Goal: Information Seeking & Learning: Find specific page/section

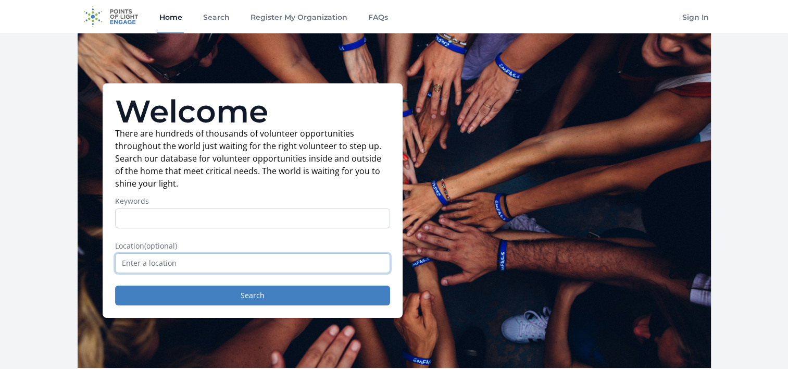
click at [213, 263] on input "text" at bounding box center [252, 263] width 275 height 20
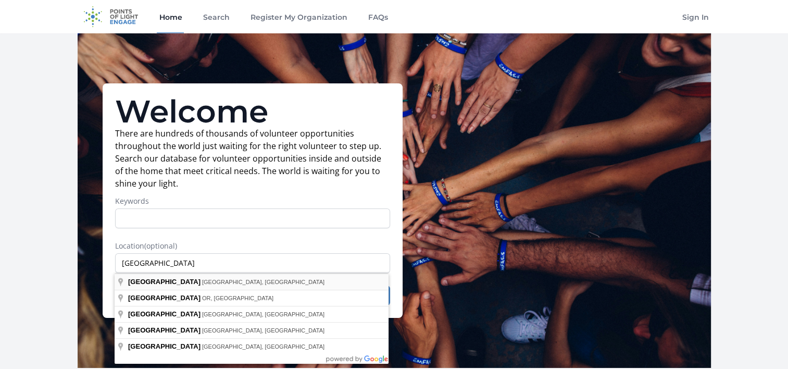
type input "[GEOGRAPHIC_DATA], [GEOGRAPHIC_DATA], [GEOGRAPHIC_DATA]"
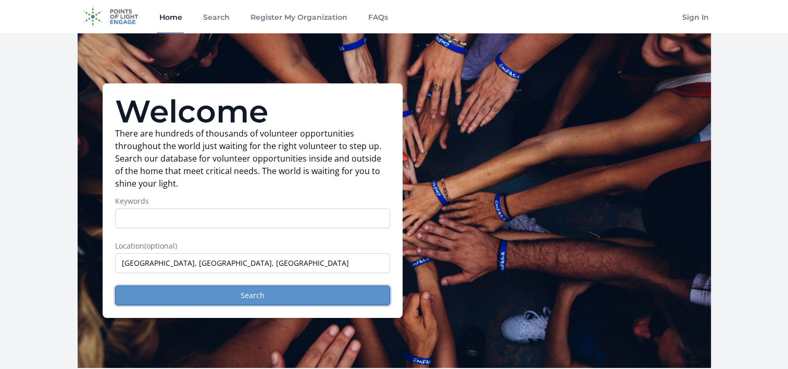
click at [195, 290] on button "Search" at bounding box center [252, 296] width 275 height 20
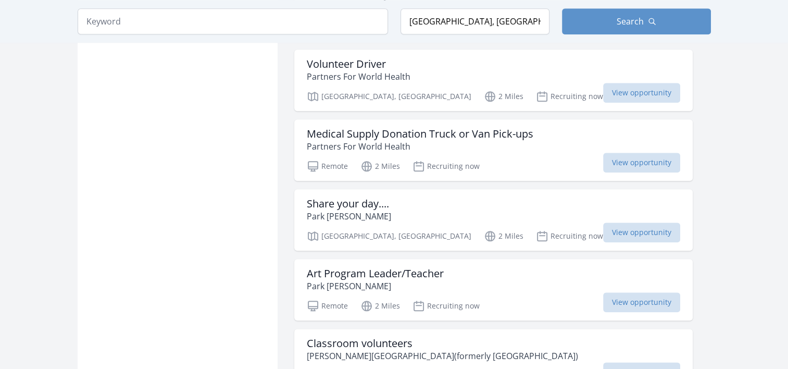
scroll to position [1250, 0]
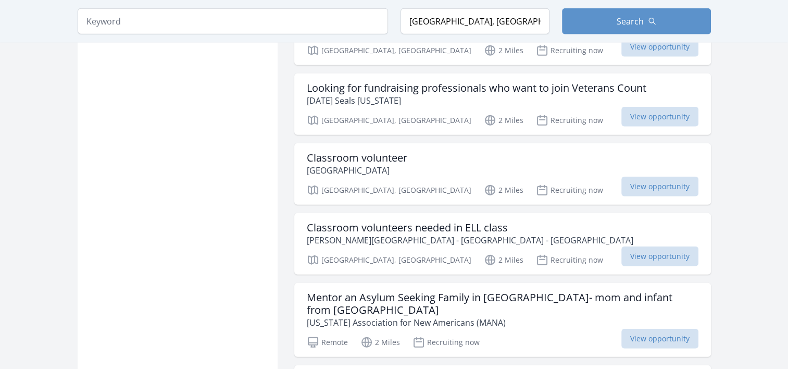
scroll to position [2626, 0]
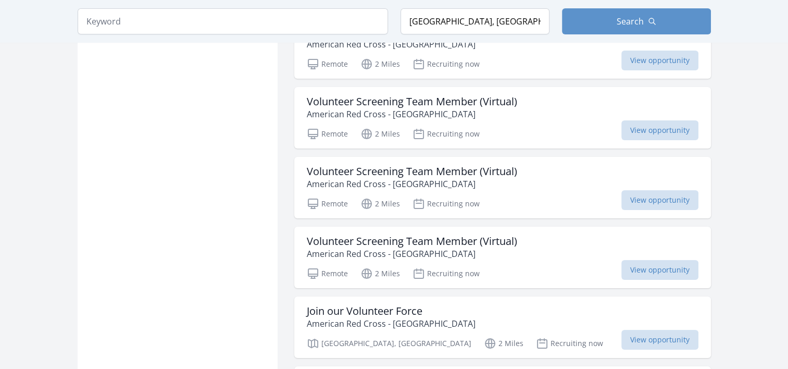
scroll to position [4085, 0]
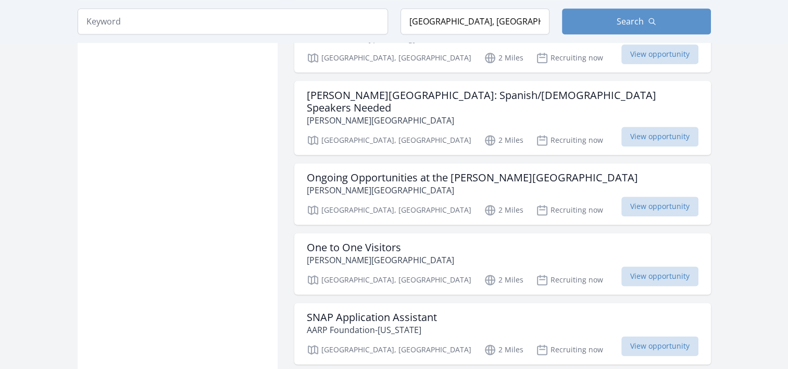
scroll to position [5335, 0]
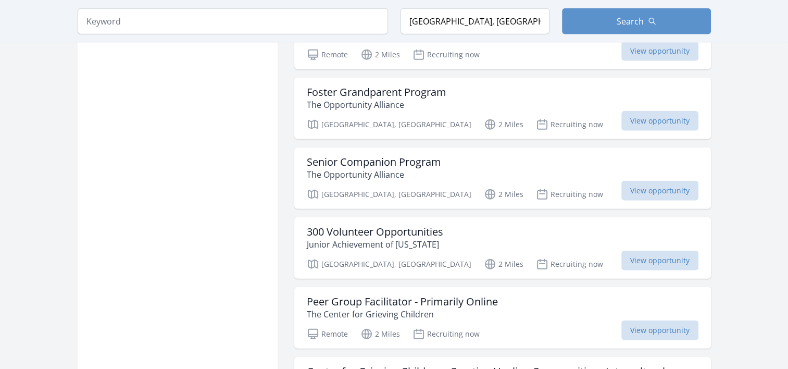
scroll to position [6481, 0]
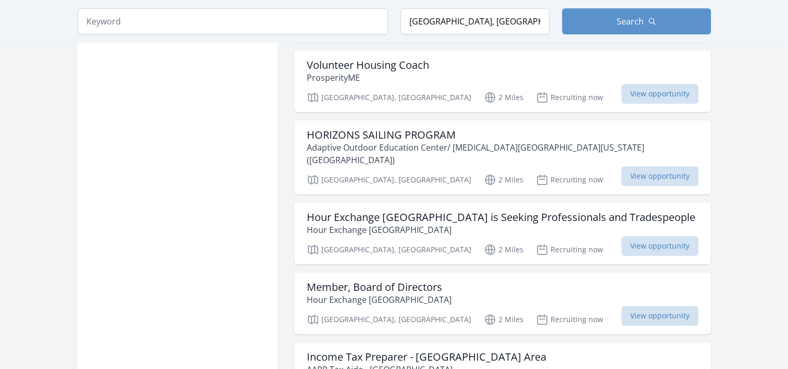
scroll to position [8107, 0]
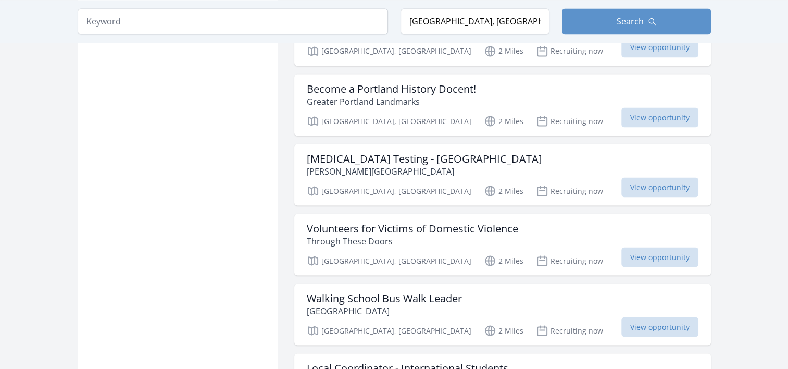
scroll to position [9816, 0]
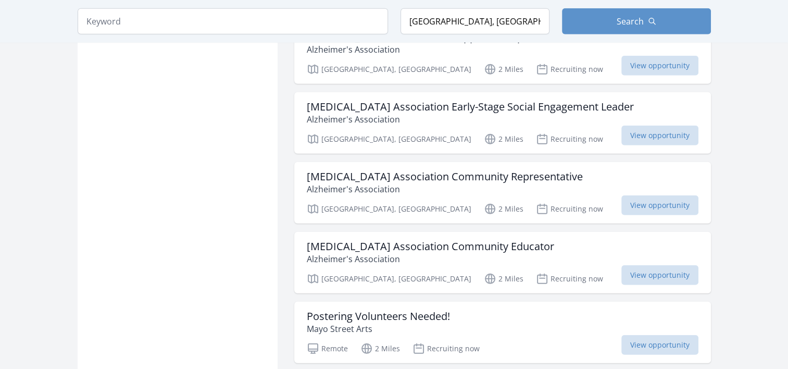
scroll to position [10899, 0]
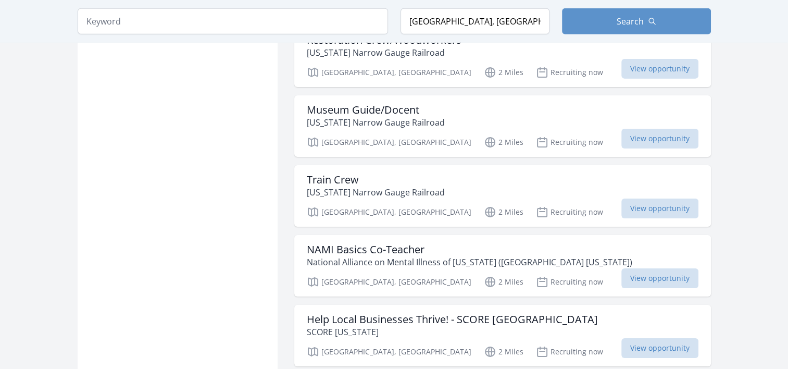
scroll to position [11283, 0]
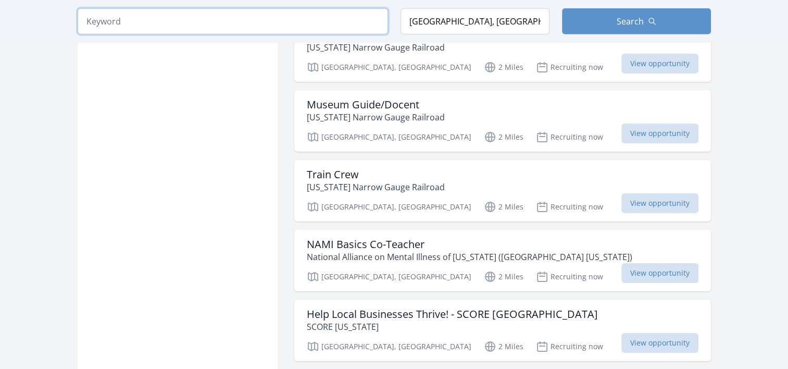
click at [202, 20] on input "search" at bounding box center [233, 21] width 311 height 26
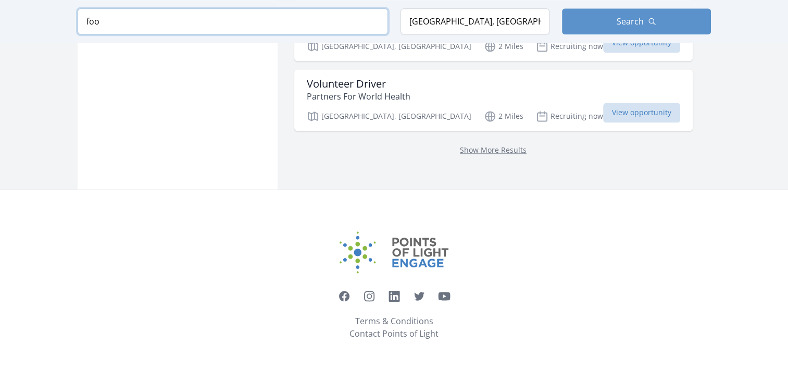
scroll to position [1405, 0]
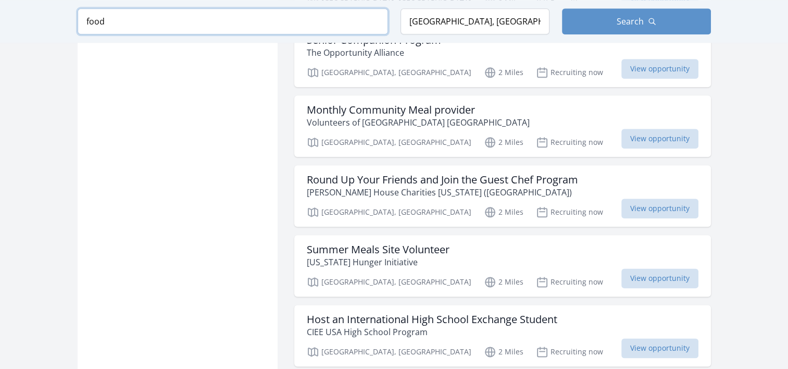
scroll to position [1216, 0]
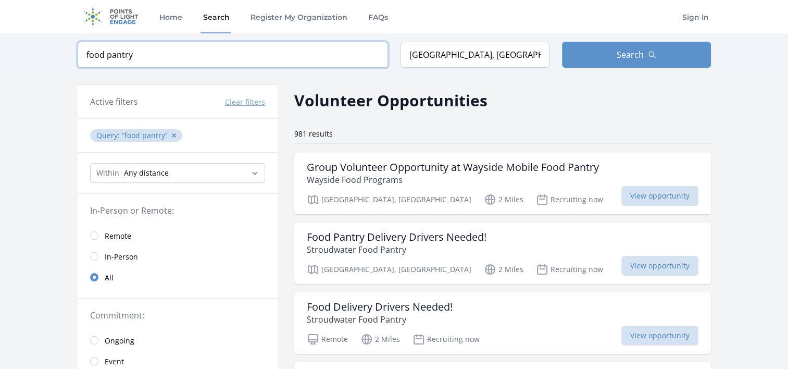
type input "food pantry"
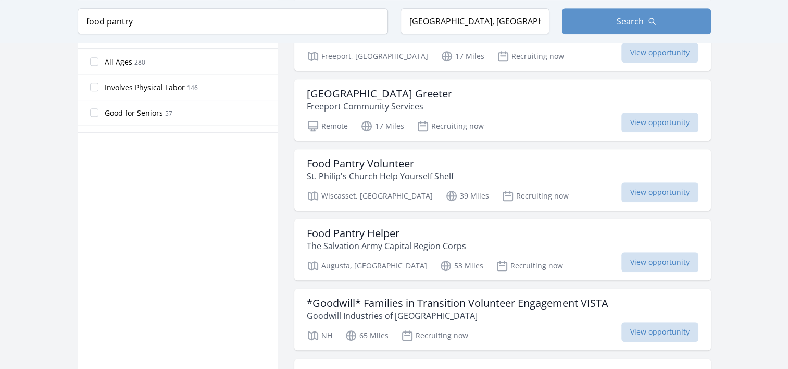
scroll to position [646, 0]
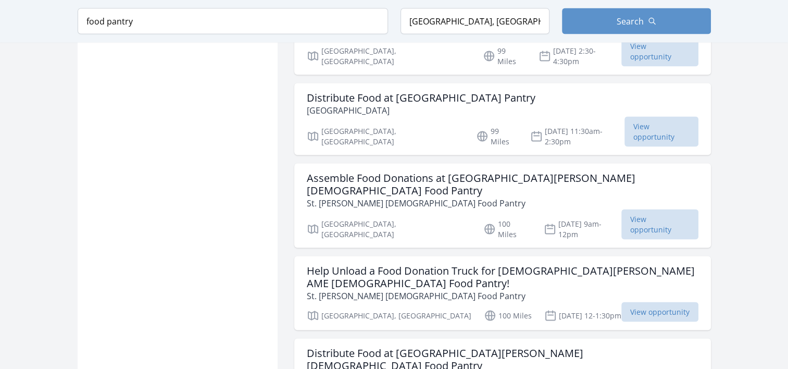
scroll to position [2021, 0]
